Goal: Task Accomplishment & Management: Use online tool/utility

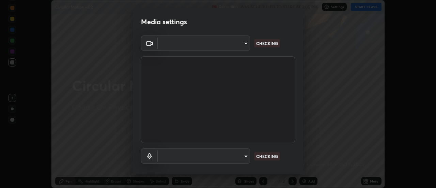
type input "a5cdc83613c3bae9a0318ea4cc03bb6affda8ba727544137782433a3cbd06d6b"
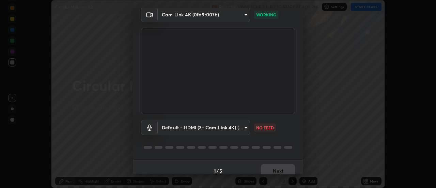
scroll to position [36, 0]
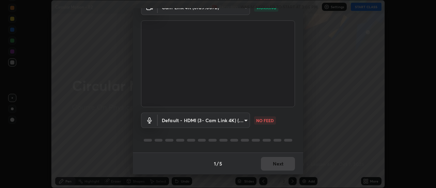
click at [236, 126] on body "Erase all Circular Motion - 02 Recording WAS SCHEDULED TO START AT 3:05 PM Sett…" at bounding box center [218, 94] width 436 height 188
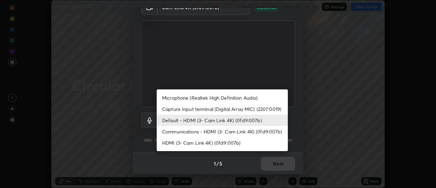
click at [240, 113] on li "Capture Input terminal (Digital Array MIC) (2207:0019)" at bounding box center [222, 108] width 131 height 11
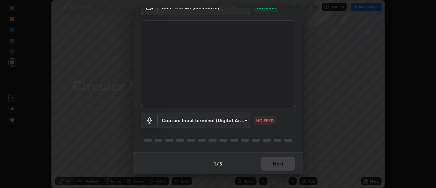
click at [231, 127] on body "Erase all Circular Motion - 02 Recording WAS SCHEDULED TO START AT 3:05 PM Sett…" at bounding box center [218, 94] width 436 height 188
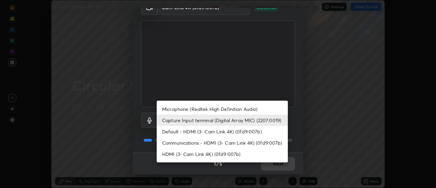
click at [227, 156] on li "HDMI (3- Cam Link 4K) (0fd9:007b)" at bounding box center [222, 153] width 131 height 11
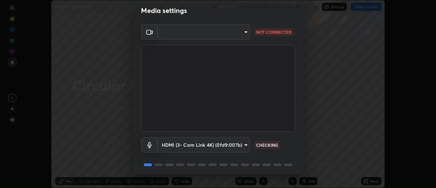
scroll to position [0, 0]
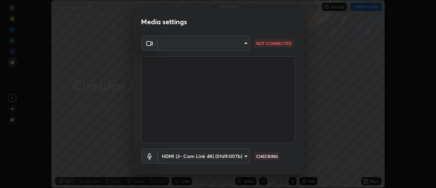
click at [242, 44] on body "Erase all Circular Motion - 02 Recording WAS SCHEDULED TO START AT 3:05 PM Sett…" at bounding box center [218, 94] width 436 height 188
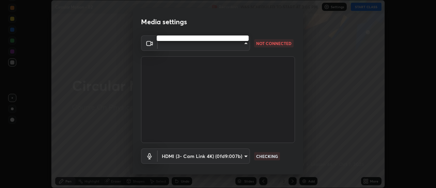
click at [236, 41] on div at bounding box center [218, 94] width 436 height 188
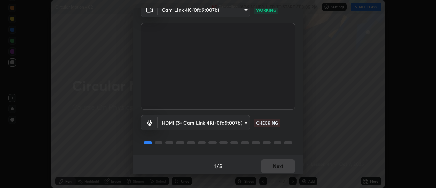
scroll to position [36, 0]
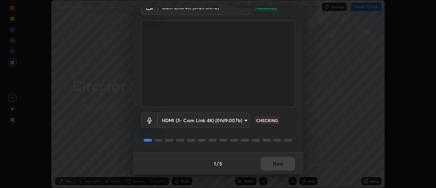
click at [236, 122] on body "Erase all Circular Motion - 02 Recording WAS SCHEDULED TO START AT 3:05 PM Sett…" at bounding box center [218, 94] width 436 height 188
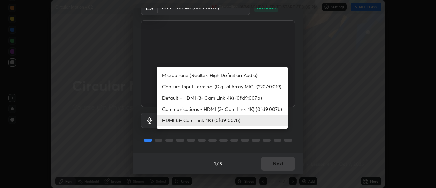
click at [243, 98] on li "Default - HDMI (3- Cam Link 4K) (0fd9:007b)" at bounding box center [222, 97] width 131 height 11
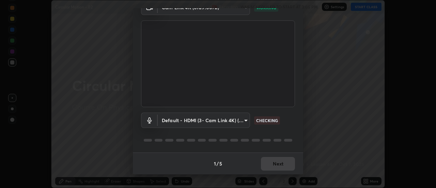
click at [229, 116] on body "Erase all Circular Motion - 02 Recording WAS SCHEDULED TO START AT 3:05 PM Sett…" at bounding box center [218, 94] width 436 height 188
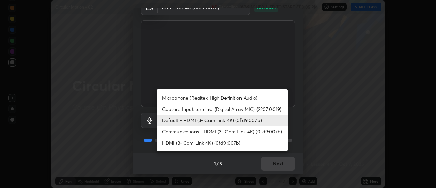
click at [228, 146] on li "HDMI (3- Cam Link 4K) (0fd9:007b)" at bounding box center [222, 142] width 131 height 11
type input "8384a1d6a99fcf74144d8ea7ba8c3edb4114dd800c735b8edc8cf4a437b036f3"
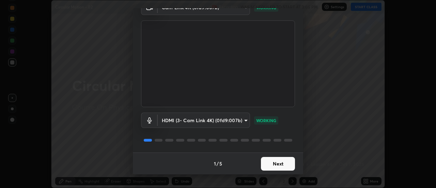
click at [281, 163] on button "Next" at bounding box center [278, 164] width 34 height 14
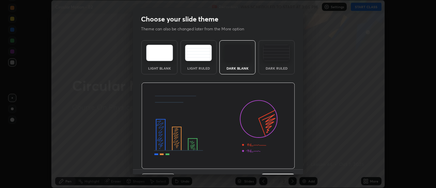
click at [283, 165] on img at bounding box center [217, 125] width 153 height 86
click at [284, 166] on img at bounding box center [217, 125] width 153 height 86
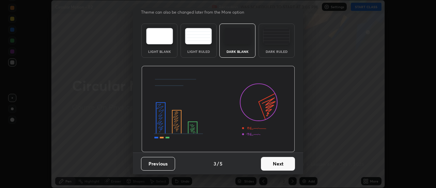
click at [287, 164] on button "Next" at bounding box center [278, 164] width 34 height 14
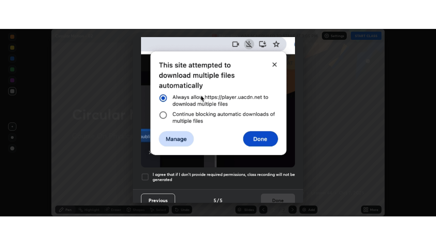
scroll to position [175, 0]
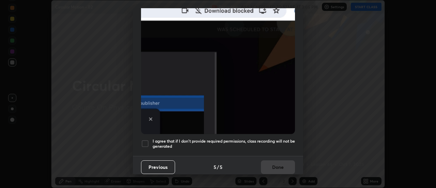
click at [277, 140] on h5 "I agree that if I don't provide required permissions, class recording will not …" at bounding box center [223, 143] width 142 height 11
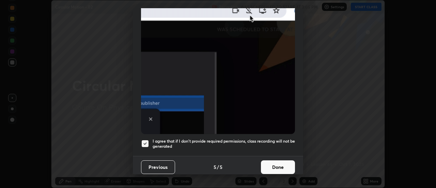
click at [280, 160] on button "Done" at bounding box center [278, 167] width 34 height 14
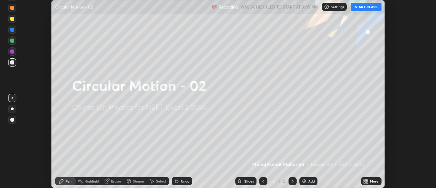
click at [360, 10] on button "START CLASS" at bounding box center [366, 7] width 31 height 8
click at [368, 181] on icon at bounding box center [365, 180] width 5 height 5
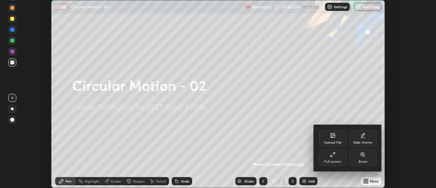
click at [343, 152] on div "Full screen" at bounding box center [332, 157] width 27 height 16
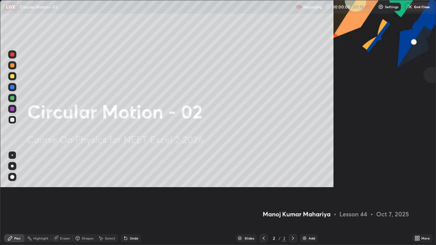
scroll to position [245, 436]
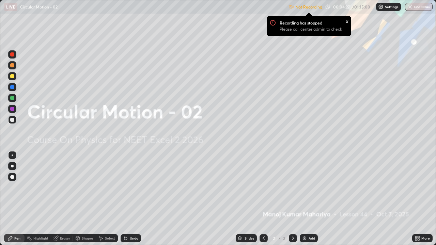
click at [305, 187] on img at bounding box center [304, 238] width 5 height 5
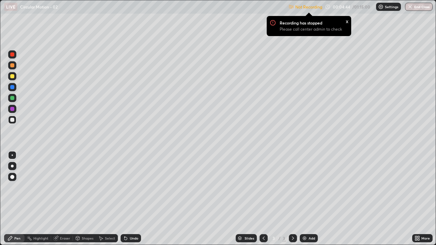
click at [382, 9] on img at bounding box center [380, 6] width 5 height 5
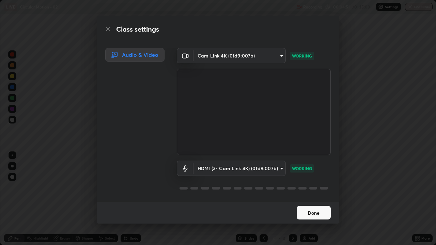
click at [312, 187] on button "Done" at bounding box center [313, 213] width 34 height 14
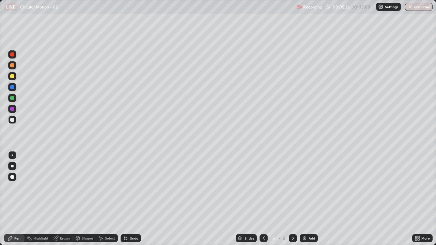
click at [11, 123] on div at bounding box center [12, 120] width 8 height 8
click at [11, 166] on div at bounding box center [12, 166] width 3 height 3
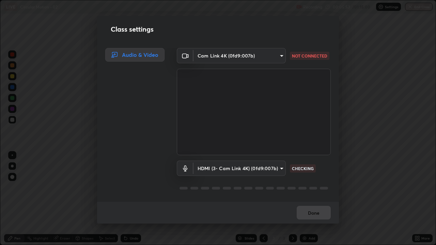
scroll to position [1, 0]
click at [324, 187] on div "Done" at bounding box center [218, 213] width 242 height 22
click at [319, 187] on div "Done" at bounding box center [218, 213] width 242 height 22
click at [322, 187] on div "Done" at bounding box center [218, 213] width 242 height 22
click at [276, 167] on body "Erase all LIVE Circular Motion - 02 Recording 00:06:01 / 01:15:00 Settings End …" at bounding box center [218, 122] width 436 height 245
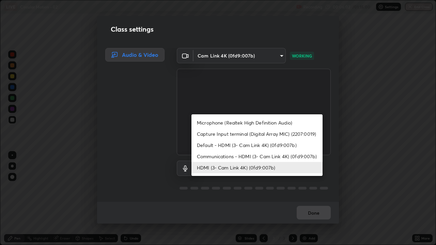
click at [287, 153] on li "Communications - HDMI (3- Cam Link 4K) (0fd9:007b)" at bounding box center [256, 156] width 131 height 11
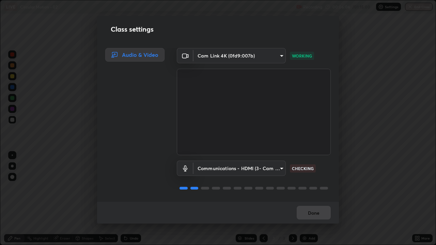
click at [276, 170] on body "Erase all LIVE Circular Motion - 02 Recording 00:06:06 / 01:15:00 Settings End …" at bounding box center [218, 122] width 436 height 245
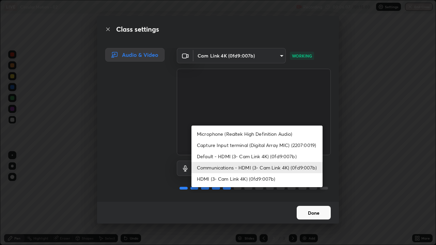
click at [284, 136] on li "Microphone (Realtek High Definition Audio)" at bounding box center [256, 133] width 131 height 11
type input "6d54e68051fee1c7441f451b6915ff4754937bfa7ea99880422b8e0d5c675701"
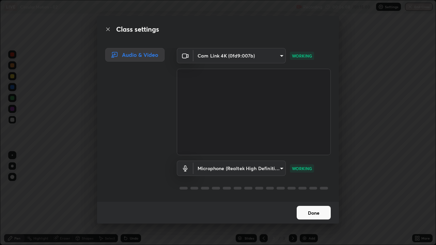
click at [313, 187] on button "Done" at bounding box center [313, 213] width 34 height 14
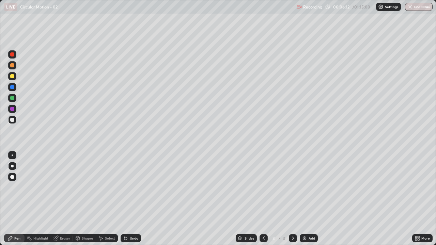
click at [124, 187] on icon at bounding box center [125, 238] width 3 height 3
click at [125, 187] on icon at bounding box center [125, 238] width 3 height 3
click at [124, 187] on icon at bounding box center [125, 238] width 3 height 3
click at [125, 187] on icon at bounding box center [125, 238] width 3 height 3
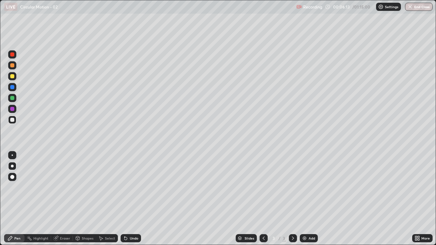
click at [125, 187] on icon at bounding box center [125, 238] width 3 height 3
click at [123, 187] on div "Undo" at bounding box center [130, 238] width 20 height 8
click at [124, 187] on icon at bounding box center [125, 238] width 3 height 3
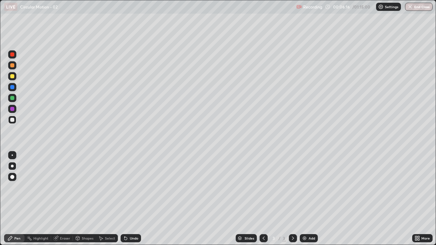
click at [12, 78] on div at bounding box center [12, 76] width 4 height 4
click at [130, 187] on div "Undo" at bounding box center [134, 238] width 9 height 3
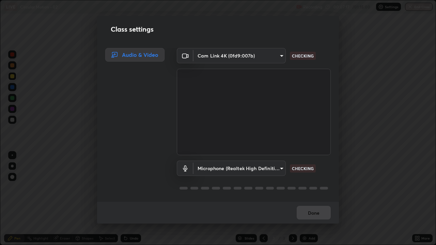
click at [236, 165] on body "Erase all LIVE Circular Motion - 02 Recording 00:07:17 / 01:15:00 Settings End …" at bounding box center [218, 122] width 436 height 245
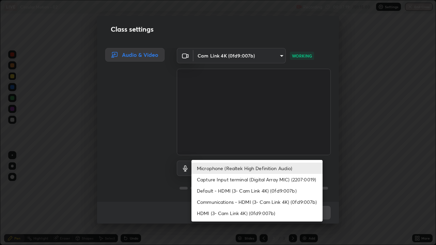
click at [243, 181] on li "Capture Input terminal (Digital Array MIC) (2207:0019)" at bounding box center [256, 179] width 131 height 11
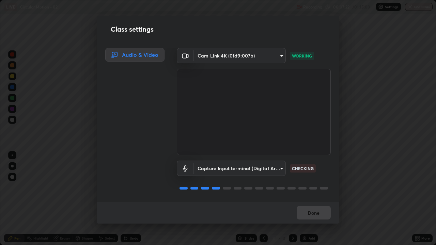
click at [241, 167] on body "Erase all LIVE Circular Motion - 02 Recording 00:07:22 / 01:15:00 Settings End …" at bounding box center [218, 122] width 436 height 245
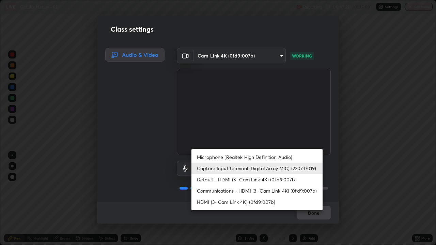
click at [246, 187] on li "Communications - HDMI (3- Cam Link 4K) (0fd9:007b)" at bounding box center [256, 190] width 131 height 11
type input "communications"
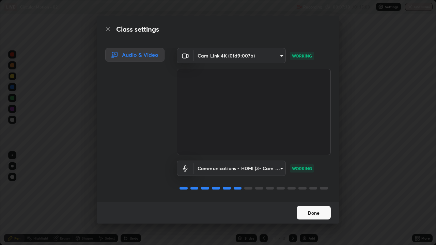
click at [301, 187] on button "Done" at bounding box center [313, 213] width 34 height 14
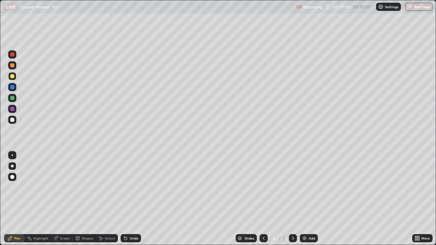
click at [12, 121] on div at bounding box center [12, 120] width 4 height 4
click at [13, 119] on div at bounding box center [12, 120] width 4 height 4
click at [13, 77] on div at bounding box center [12, 76] width 4 height 4
click at [15, 120] on div at bounding box center [12, 120] width 8 height 8
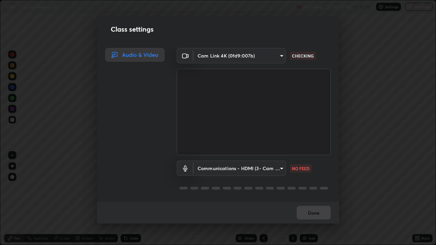
click at [241, 169] on body "Erase all LIVE Circular Motion - 02 Recording 00:09:16 / 01:15:00 Settings End …" at bounding box center [218, 122] width 436 height 245
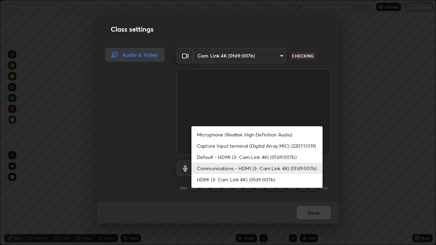
click at [247, 156] on li "Default - HDMI (3- Cam Link 4K) (0fd9:007b)" at bounding box center [256, 156] width 131 height 11
type input "default"
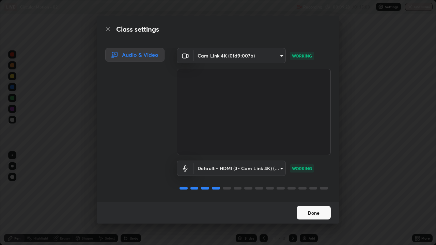
click at [301, 187] on button "Done" at bounding box center [313, 213] width 34 height 14
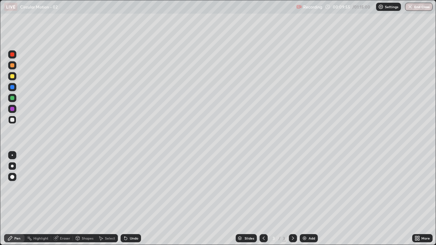
click at [126, 187] on icon at bounding box center [125, 238] width 3 height 3
click at [305, 187] on img at bounding box center [304, 238] width 5 height 5
click at [12, 120] on div at bounding box center [12, 120] width 4 height 4
click at [0, 51] on div "Setting up your live class" at bounding box center [218, 122] width 436 height 245
click at [0, 50] on div "Setting up your live class" at bounding box center [218, 122] width 436 height 245
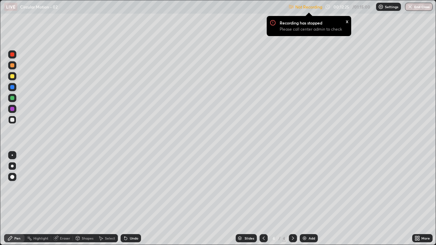
click at [13, 76] on div at bounding box center [12, 76] width 4 height 4
click at [12, 119] on div at bounding box center [12, 120] width 4 height 4
click at [302, 187] on img at bounding box center [304, 238] width 5 height 5
click at [12, 119] on div at bounding box center [12, 120] width 4 height 4
click at [125, 187] on icon at bounding box center [125, 238] width 3 height 3
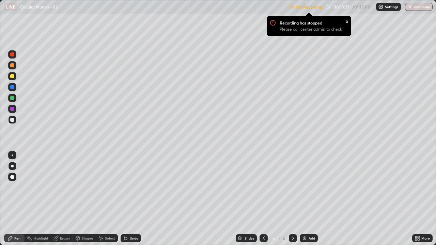
click at [125, 187] on div "Undo" at bounding box center [130, 238] width 20 height 8
click at [124, 187] on icon at bounding box center [125, 238] width 5 height 5
click at [123, 187] on icon at bounding box center [125, 238] width 5 height 5
click at [123, 187] on div "Undo" at bounding box center [130, 238] width 20 height 8
click at [123, 187] on icon at bounding box center [125, 238] width 5 height 5
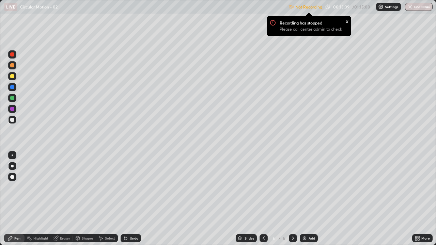
click at [123, 187] on icon at bounding box center [125, 238] width 5 height 5
click at [121, 187] on div "Undo" at bounding box center [130, 238] width 20 height 8
click at [116, 187] on div "Select" at bounding box center [107, 238] width 22 height 8
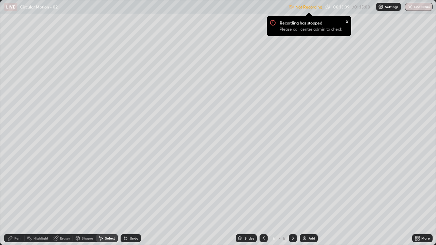
click at [121, 187] on div "Undo" at bounding box center [130, 238] width 20 height 8
click at [116, 187] on div "Select" at bounding box center [107, 238] width 22 height 8
click at [114, 187] on div "Select" at bounding box center [107, 238] width 22 height 8
click at [116, 187] on div "Select" at bounding box center [107, 238] width 22 height 8
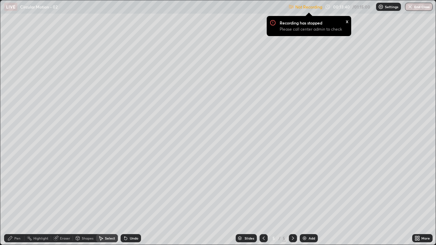
click at [114, 187] on div "Select" at bounding box center [107, 238] width 22 height 8
click at [125, 187] on icon at bounding box center [125, 238] width 3 height 3
click at [15, 187] on div "Pen" at bounding box center [17, 238] width 6 height 3
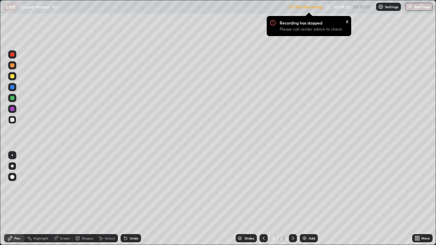
click at [13, 76] on div at bounding box center [12, 76] width 4 height 4
click at [12, 121] on div at bounding box center [12, 120] width 4 height 4
click at [13, 76] on div at bounding box center [12, 76] width 4 height 4
click at [13, 65] on div at bounding box center [12, 65] width 4 height 4
click at [13, 55] on div at bounding box center [12, 54] width 4 height 4
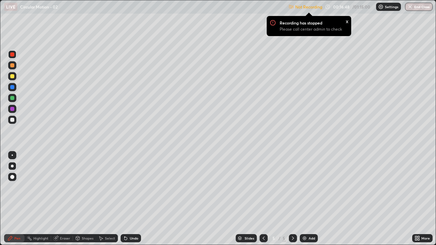
click at [302, 187] on img at bounding box center [304, 238] width 5 height 5
click at [14, 119] on div at bounding box center [12, 120] width 4 height 4
click at [12, 54] on div at bounding box center [12, 54] width 4 height 4
click at [16, 76] on div at bounding box center [12, 76] width 8 height 8
click at [83, 187] on div "Shapes" at bounding box center [88, 238] width 12 height 3
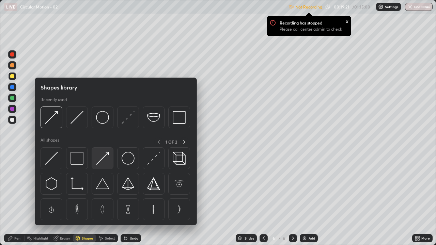
click at [101, 160] on img at bounding box center [102, 158] width 13 height 13
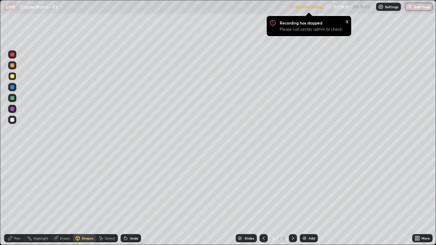
click at [14, 187] on div "Pen" at bounding box center [14, 238] width 20 height 8
click at [85, 187] on div "Shapes" at bounding box center [88, 238] width 12 height 3
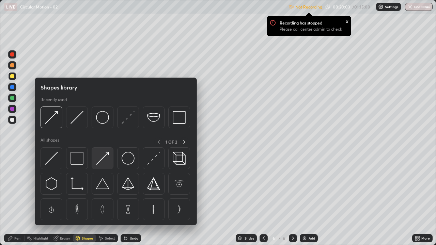
click at [100, 157] on img at bounding box center [102, 158] width 13 height 13
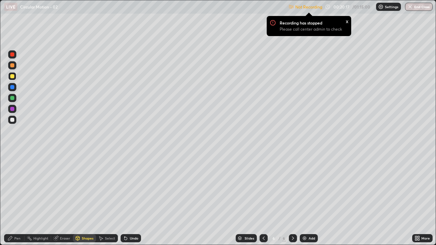
click at [9, 187] on icon at bounding box center [10, 238] width 4 height 4
click at [306, 187] on img at bounding box center [304, 238] width 5 height 5
click at [12, 77] on div at bounding box center [12, 76] width 4 height 4
click at [84, 187] on div "Shapes" at bounding box center [88, 238] width 12 height 3
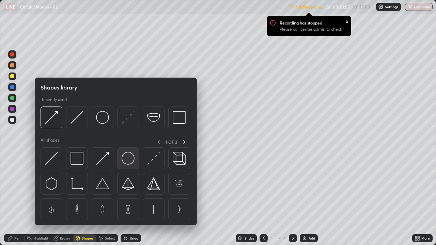
click at [124, 157] on img at bounding box center [127, 158] width 13 height 13
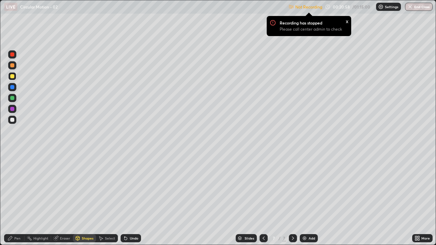
click at [15, 187] on div "Pen" at bounding box center [14, 238] width 20 height 8
click at [13, 120] on div at bounding box center [12, 120] width 4 height 4
click at [126, 187] on icon at bounding box center [125, 238] width 5 height 5
click at [124, 187] on icon at bounding box center [125, 238] width 3 height 3
click at [123, 187] on icon at bounding box center [125, 238] width 5 height 5
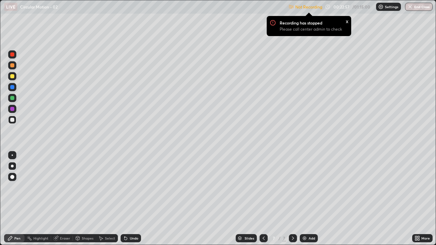
click at [304, 187] on img at bounding box center [304, 238] width 5 height 5
click at [11, 119] on div at bounding box center [12, 120] width 4 height 4
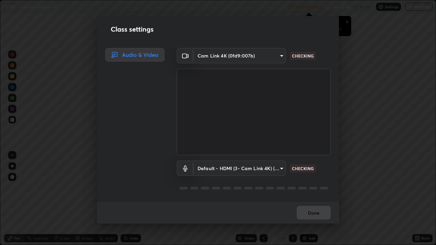
click at [12, 76] on div "Class settings Audio & Video Cam Link 4K (0fd9:007b) a5cdc83613c3bae9a0318ea4cc…" at bounding box center [218, 122] width 436 height 245
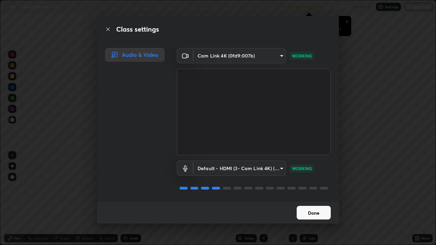
click at [303, 187] on button "Done" at bounding box center [313, 213] width 34 height 14
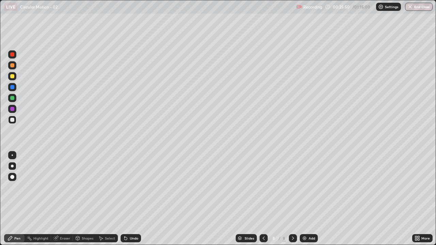
click at [13, 78] on div at bounding box center [12, 76] width 4 height 4
click at [302, 187] on img at bounding box center [304, 238] width 5 height 5
click at [12, 119] on div at bounding box center [12, 120] width 4 height 4
click at [12, 76] on div at bounding box center [12, 76] width 4 height 4
click at [15, 97] on div at bounding box center [12, 98] width 8 height 8
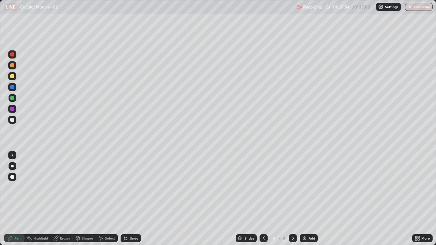
click at [15, 123] on div at bounding box center [12, 120] width 8 height 8
click at [11, 77] on div at bounding box center [12, 76] width 4 height 4
click at [13, 56] on div at bounding box center [12, 54] width 4 height 4
click at [10, 78] on div at bounding box center [12, 76] width 4 height 4
click at [12, 53] on div at bounding box center [12, 54] width 4 height 4
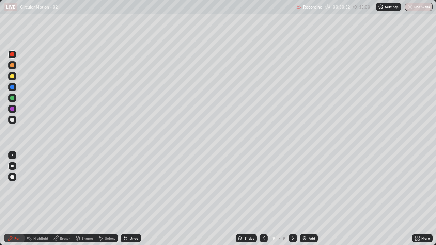
click at [12, 76] on div at bounding box center [12, 76] width 4 height 4
click at [11, 53] on div at bounding box center [12, 54] width 4 height 4
click at [306, 187] on img at bounding box center [304, 238] width 5 height 5
click at [13, 56] on div at bounding box center [12, 54] width 8 height 8
click at [84, 187] on div "Shapes" at bounding box center [84, 238] width 23 height 8
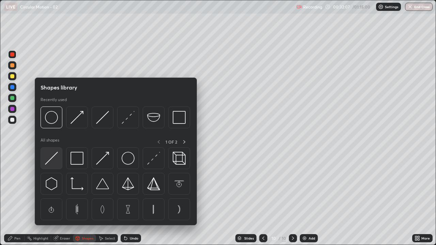
click at [53, 155] on img at bounding box center [51, 158] width 13 height 13
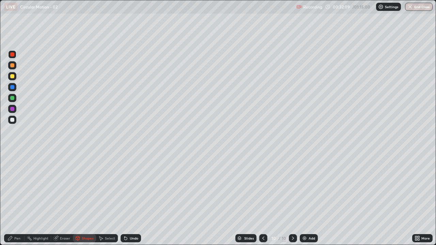
click at [12, 119] on div at bounding box center [12, 120] width 4 height 4
click at [85, 187] on div "Shapes" at bounding box center [88, 238] width 12 height 3
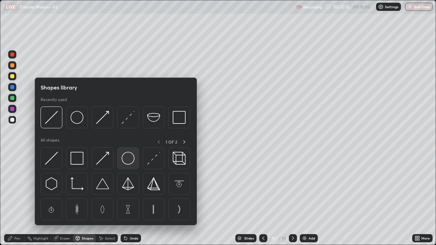
click at [125, 163] on img at bounding box center [127, 158] width 13 height 13
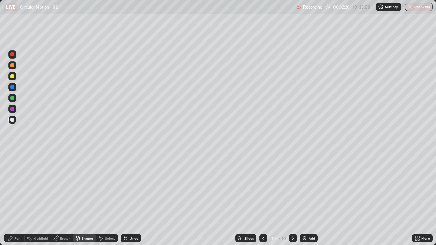
click at [12, 77] on div at bounding box center [12, 76] width 4 height 4
click at [83, 187] on div "Shapes" at bounding box center [88, 238] width 12 height 3
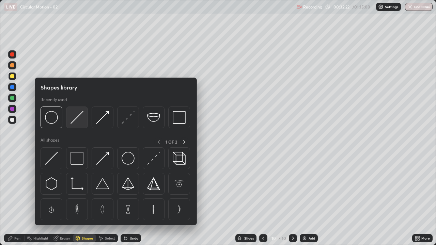
click at [74, 121] on img at bounding box center [76, 117] width 13 height 13
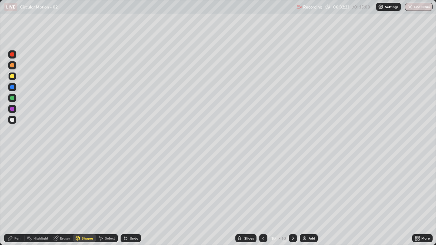
click at [13, 119] on div at bounding box center [12, 120] width 4 height 4
click at [13, 120] on div at bounding box center [12, 120] width 4 height 4
click at [63, 187] on div "Eraser" at bounding box center [65, 238] width 10 height 3
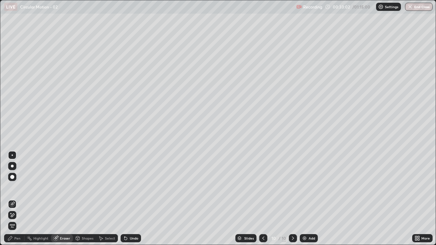
click at [16, 187] on div "Pen" at bounding box center [17, 238] width 6 height 3
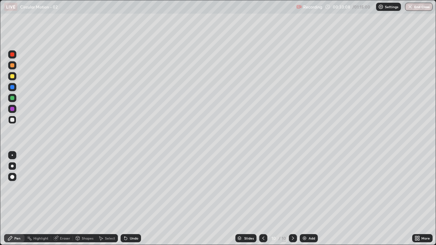
click at [12, 77] on div at bounding box center [12, 76] width 4 height 4
click at [12, 121] on div at bounding box center [12, 120] width 4 height 4
click at [12, 54] on div at bounding box center [12, 54] width 4 height 4
click at [84, 187] on div "Shapes" at bounding box center [84, 238] width 23 height 8
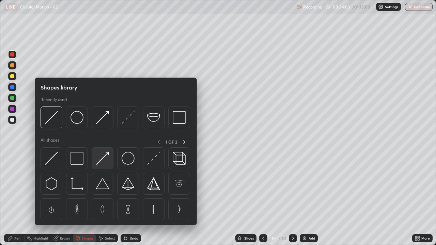
click at [100, 160] on img at bounding box center [102, 158] width 13 height 13
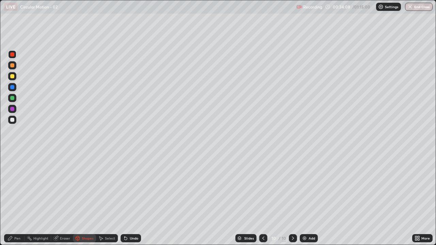
click at [12, 187] on icon at bounding box center [9, 238] width 5 height 5
click at [12, 53] on div at bounding box center [12, 54] width 4 height 4
click at [84, 187] on div "Shapes" at bounding box center [84, 238] width 23 height 8
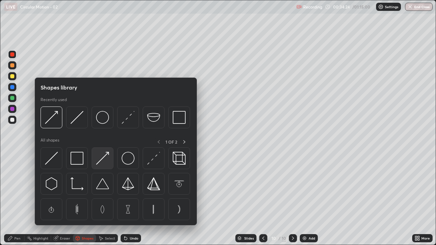
click at [99, 162] on img at bounding box center [102, 158] width 13 height 13
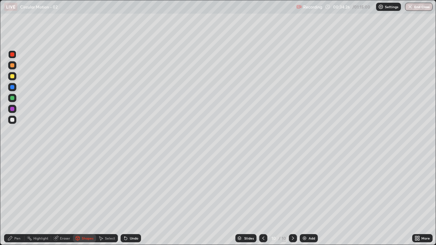
click at [13, 187] on div "Pen" at bounding box center [14, 238] width 20 height 8
click at [10, 98] on div at bounding box center [12, 98] width 4 height 4
click at [13, 187] on div "Pen" at bounding box center [14, 238] width 20 height 8
click at [12, 118] on div at bounding box center [12, 120] width 4 height 4
click at [17, 187] on div "Pen" at bounding box center [17, 238] width 6 height 3
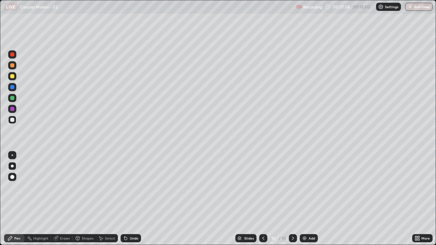
click at [66, 187] on div "Eraser" at bounding box center [65, 238] width 10 height 3
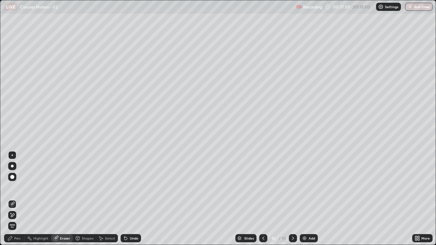
click at [14, 187] on div "Pen" at bounding box center [14, 238] width 20 height 8
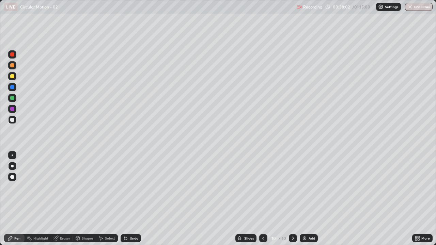
click at [63, 187] on div "Eraser" at bounding box center [65, 238] width 10 height 3
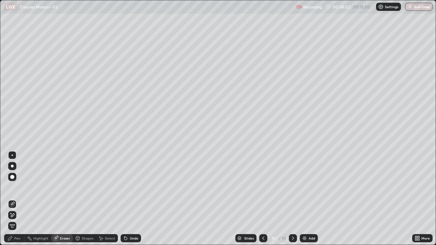
click at [16, 187] on div "Pen" at bounding box center [17, 238] width 6 height 3
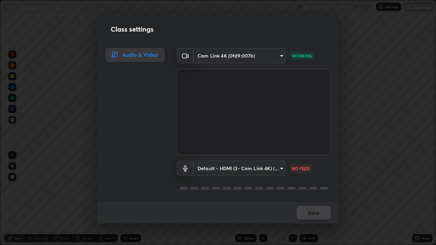
click at [279, 171] on body "Erase all LIVE Circular Motion - 02 Recording 00:38:23 / 01:15:00 Settings End …" at bounding box center [218, 122] width 436 height 245
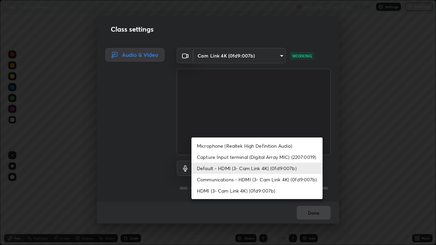
click at [291, 156] on li "Capture Input terminal (Digital Array MIC) (2207:0019)" at bounding box center [256, 156] width 131 height 11
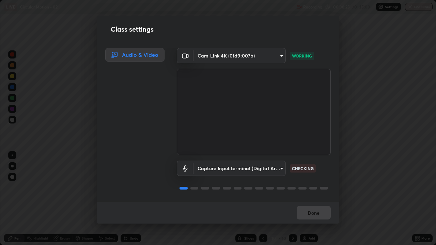
click at [271, 171] on body "Erase all LIVE Circular Motion - 02 Recording 00:38:25 / 01:15:00 Settings End …" at bounding box center [218, 122] width 436 height 245
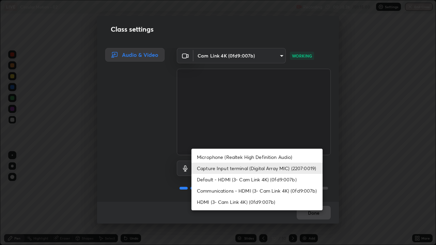
click at [287, 158] on li "Microphone (Realtek High Definition Audio)" at bounding box center [256, 156] width 131 height 11
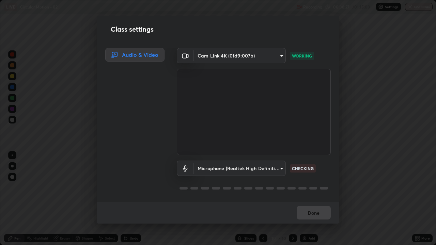
click at [273, 167] on body "Erase all LIVE Circular Motion - 02 Recording 00:38:27 / 01:15:00 Settings End …" at bounding box center [218, 122] width 436 height 245
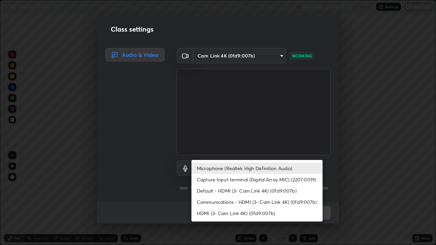
click at [282, 187] on li "Default - HDMI (3- Cam Link 4K) (0fd9:007b)" at bounding box center [256, 190] width 131 height 11
type input "default"
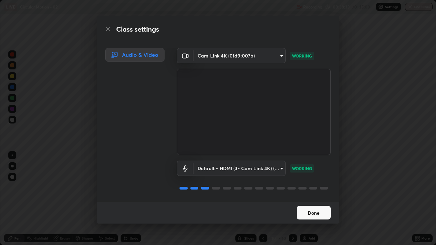
click at [324, 187] on button "Done" at bounding box center [313, 213] width 34 height 14
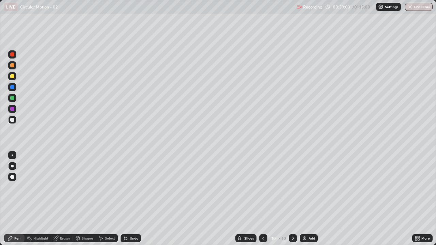
click at [302, 187] on img at bounding box center [304, 238] width 5 height 5
click at [13, 119] on div at bounding box center [12, 120] width 4 height 4
click at [125, 187] on icon at bounding box center [125, 238] width 3 height 3
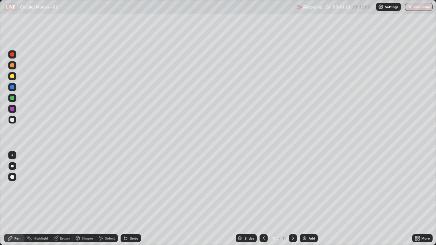
click at [126, 187] on icon at bounding box center [125, 238] width 3 height 3
click at [125, 187] on icon at bounding box center [125, 238] width 3 height 3
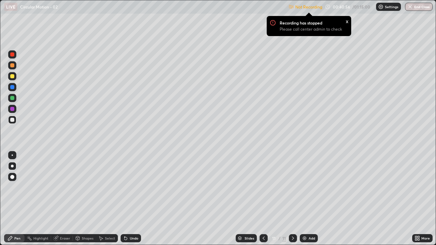
click at [379, 7] on img at bounding box center [380, 6] width 5 height 5
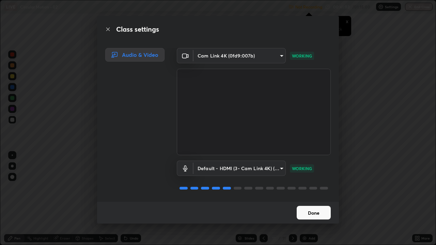
click at [316, 187] on button "Done" at bounding box center [313, 213] width 34 height 14
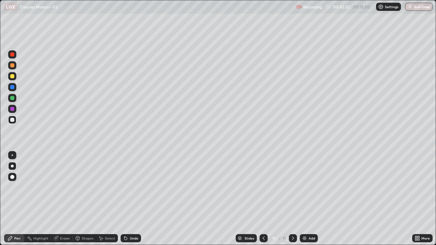
click at [124, 187] on icon at bounding box center [124, 237] width 1 height 1
click at [124, 187] on icon at bounding box center [125, 238] width 3 height 3
click at [125, 187] on icon at bounding box center [125, 238] width 3 height 3
click at [124, 187] on icon at bounding box center [125, 238] width 3 height 3
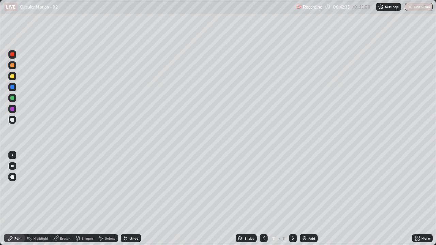
click at [124, 187] on icon at bounding box center [125, 238] width 3 height 3
click at [125, 187] on icon at bounding box center [125, 238] width 3 height 3
click at [123, 187] on icon at bounding box center [125, 238] width 5 height 5
click at [125, 187] on icon at bounding box center [125, 238] width 3 height 3
click at [120, 187] on div "Undo" at bounding box center [130, 238] width 20 height 8
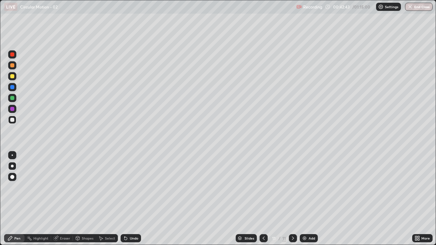
click at [120, 187] on div "Undo" at bounding box center [130, 238] width 20 height 8
click at [124, 187] on icon at bounding box center [125, 238] width 3 height 3
click at [130, 187] on div "Undo" at bounding box center [134, 238] width 9 height 3
click at [263, 187] on icon at bounding box center [263, 238] width 5 height 5
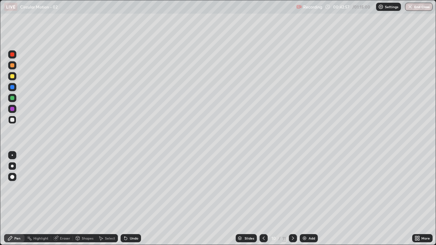
click at [263, 187] on icon at bounding box center [263, 238] width 5 height 5
click at [263, 187] on icon at bounding box center [263, 238] width 2 height 3
click at [265, 187] on div at bounding box center [263, 238] width 8 height 8
click at [266, 187] on div at bounding box center [263, 238] width 8 height 8
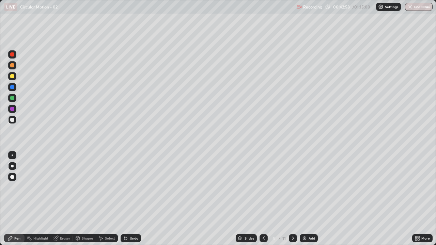
click at [263, 187] on icon at bounding box center [263, 238] width 5 height 5
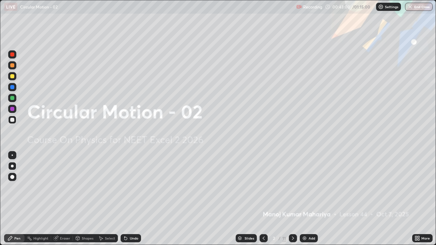
click at [293, 187] on icon at bounding box center [292, 238] width 5 height 5
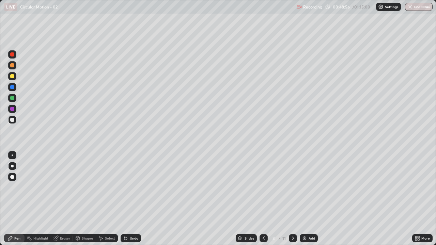
click at [291, 187] on icon at bounding box center [292, 238] width 5 height 5
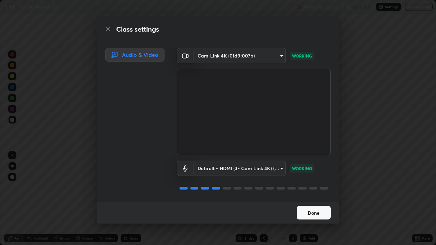
click at [328, 187] on button "Done" at bounding box center [313, 213] width 34 height 14
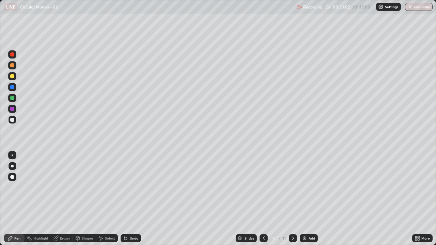
click at [296, 187] on div at bounding box center [293, 238] width 8 height 8
click at [293, 187] on icon at bounding box center [292, 238] width 5 height 5
click at [295, 187] on div at bounding box center [293, 238] width 8 height 8
click at [263, 187] on icon at bounding box center [263, 238] width 5 height 5
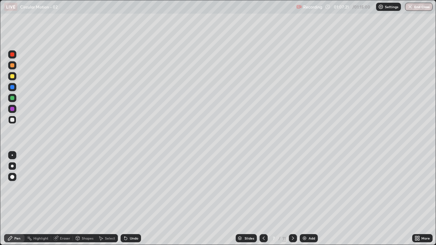
click at [295, 187] on div at bounding box center [293, 238] width 8 height 8
click at [289, 187] on div at bounding box center [293, 238] width 8 height 8
click at [262, 187] on icon at bounding box center [263, 238] width 5 height 5
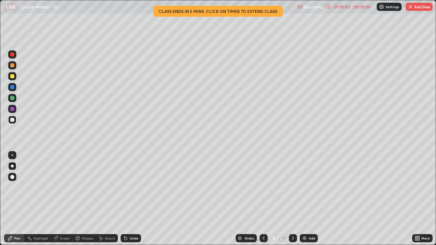
click at [295, 187] on div at bounding box center [293, 238] width 8 height 14
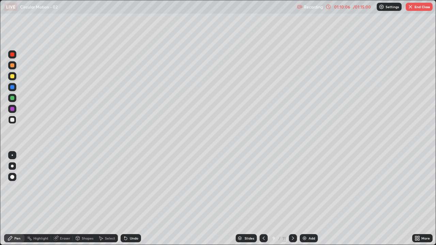
click at [291, 187] on icon at bounding box center [292, 238] width 5 height 5
click at [292, 187] on icon at bounding box center [292, 238] width 5 height 5
click at [263, 187] on icon at bounding box center [263, 238] width 5 height 5
click at [263, 187] on icon at bounding box center [263, 238] width 2 height 3
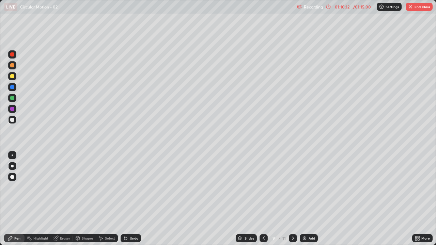
click at [293, 187] on icon at bounding box center [292, 238] width 5 height 5
click at [263, 187] on icon at bounding box center [263, 238] width 5 height 5
click at [292, 187] on icon at bounding box center [293, 238] width 2 height 3
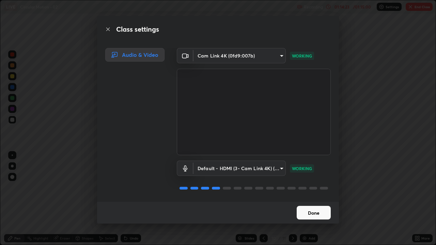
click at [302, 187] on button "Done" at bounding box center [313, 213] width 34 height 14
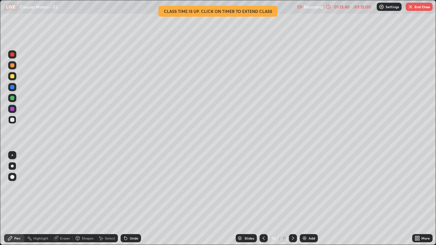
click at [294, 187] on icon at bounding box center [292, 238] width 5 height 5
click at [263, 187] on icon at bounding box center [263, 238] width 2 height 3
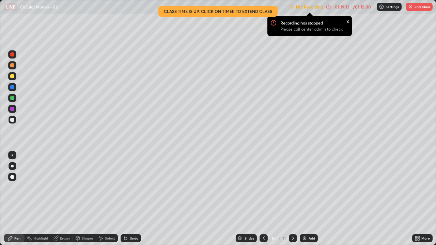
click at [292, 187] on icon at bounding box center [292, 238] width 5 height 5
click at [416, 8] on button "End Class" at bounding box center [418, 7] width 27 height 8
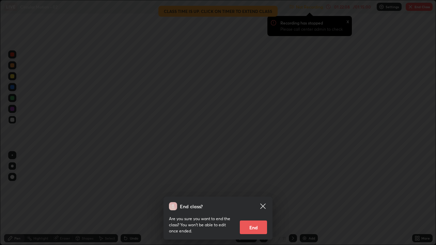
click at [255, 187] on button "End" at bounding box center [253, 228] width 27 height 14
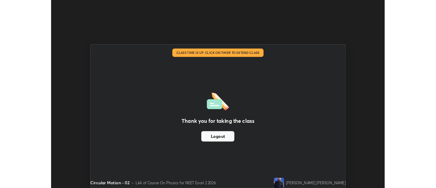
scroll to position [33846, 33598]
